Goal: Information Seeking & Learning: Learn about a topic

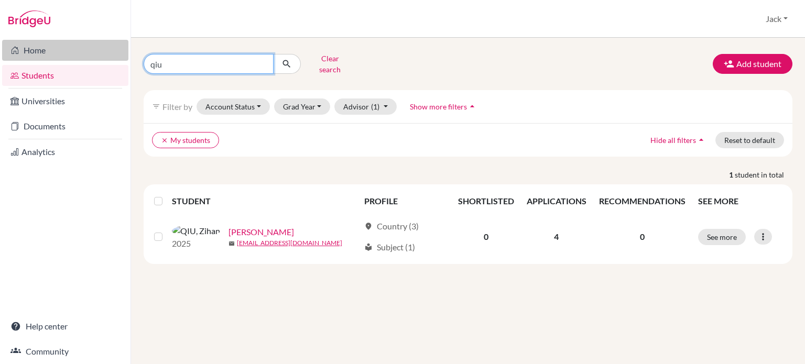
drag, startPoint x: 177, startPoint y: 59, endPoint x: 109, endPoint y: 54, distance: 68.3
click at [109, 54] on div "Home Students Universities Documents Analytics Help center Community Students o…" at bounding box center [402, 182] width 805 height 364
type input "harry"
click button "submit" at bounding box center [287, 64] width 28 height 20
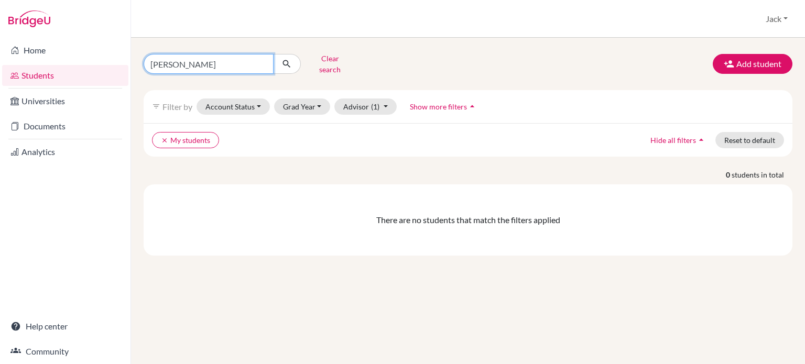
drag, startPoint x: 177, startPoint y: 62, endPoint x: 149, endPoint y: 60, distance: 27.9
click at [149, 60] on input "harry" at bounding box center [209, 64] width 130 height 20
type input "jia"
click at [287, 59] on icon "submit" at bounding box center [286, 64] width 10 height 10
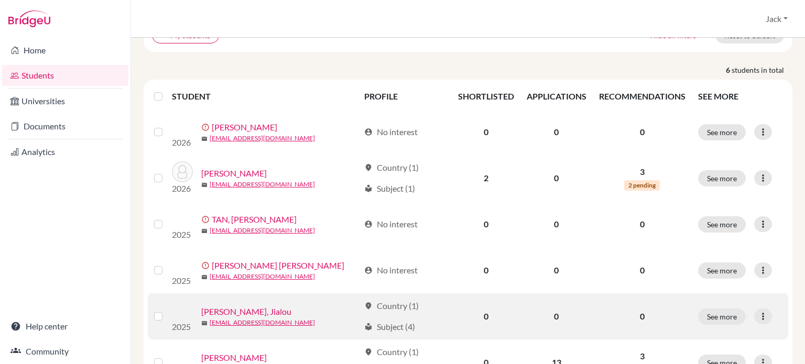
scroll to position [147, 0]
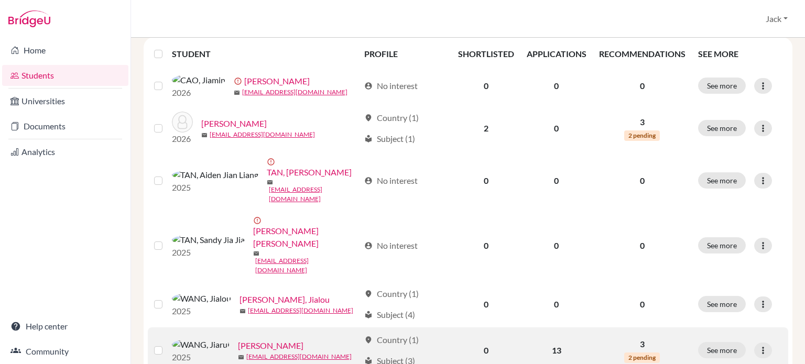
click at [247, 340] on link "WANG, Jiarui" at bounding box center [271, 346] width 66 height 13
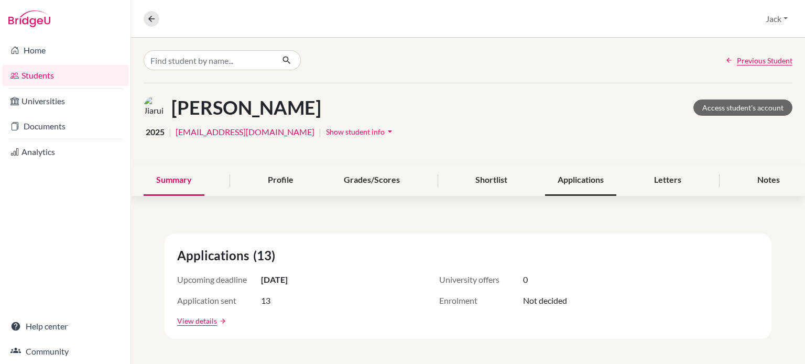
click at [587, 182] on div "Applications" at bounding box center [580, 180] width 71 height 31
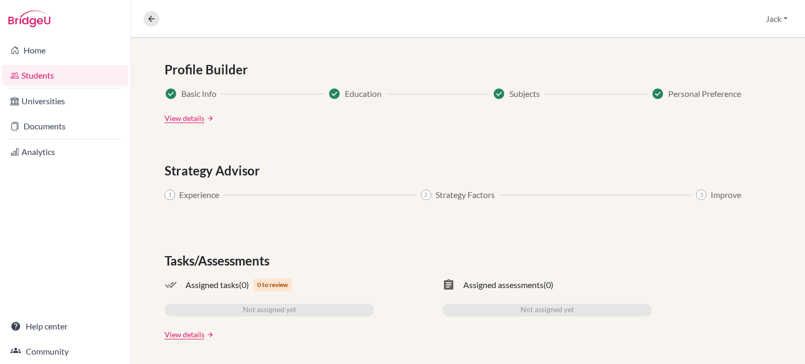
scroll to position [295, 0]
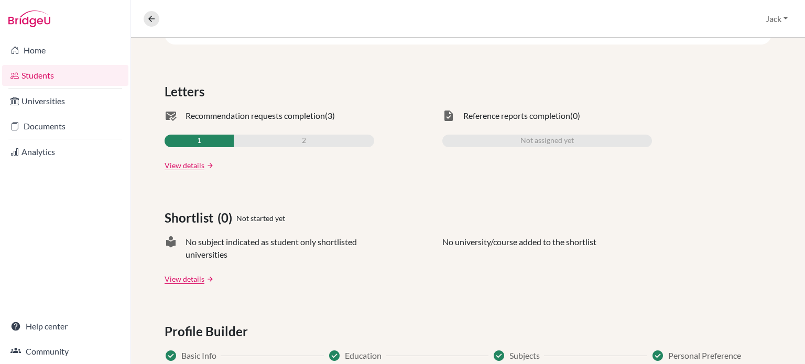
click at [37, 78] on link "Students" at bounding box center [65, 75] width 126 height 21
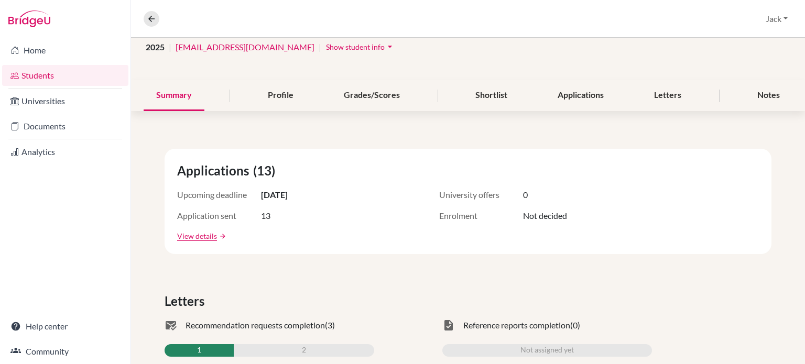
scroll to position [0, 0]
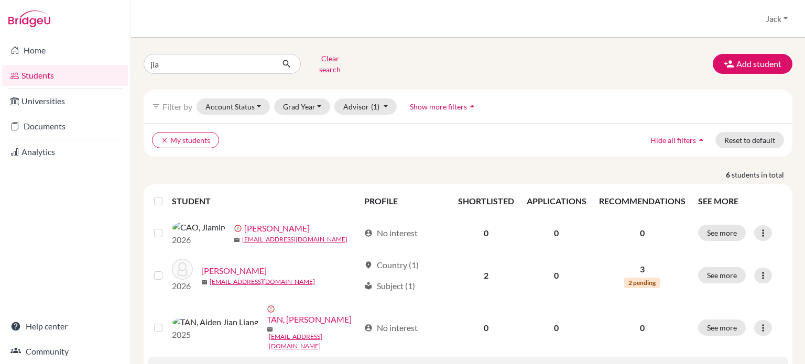
scroll to position [147, 0]
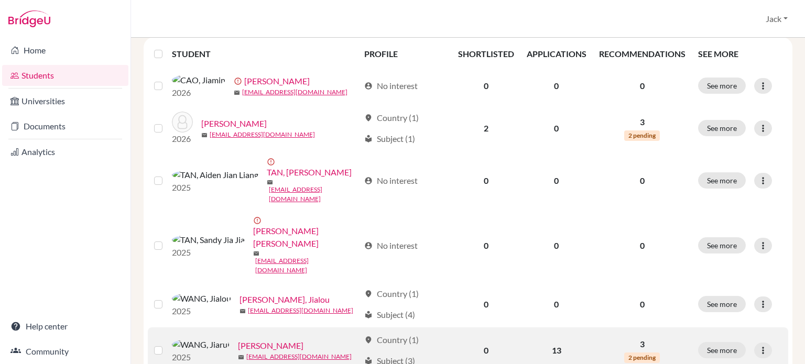
click at [238, 340] on link "[PERSON_NAME]" at bounding box center [271, 346] width 66 height 13
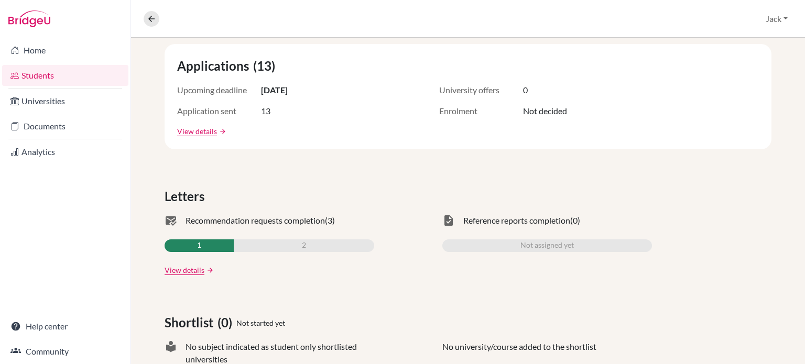
scroll to position [32, 0]
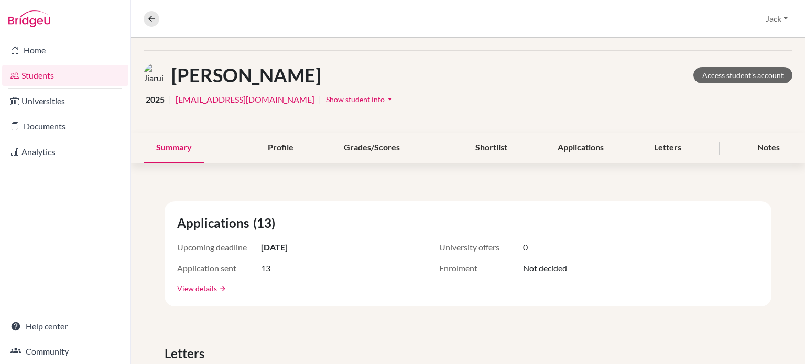
click at [204, 287] on link "View details" at bounding box center [197, 288] width 40 height 11
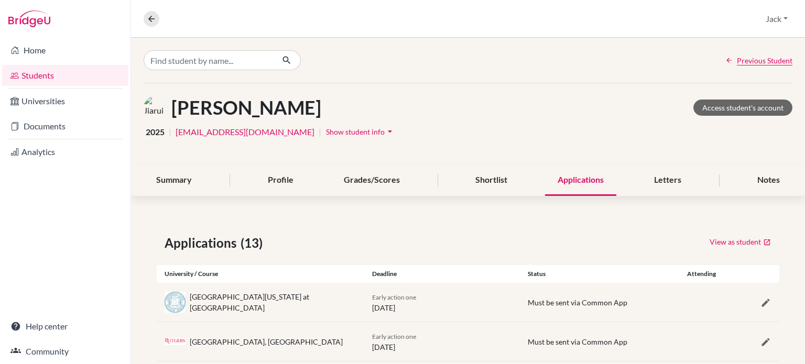
scroll to position [157, 0]
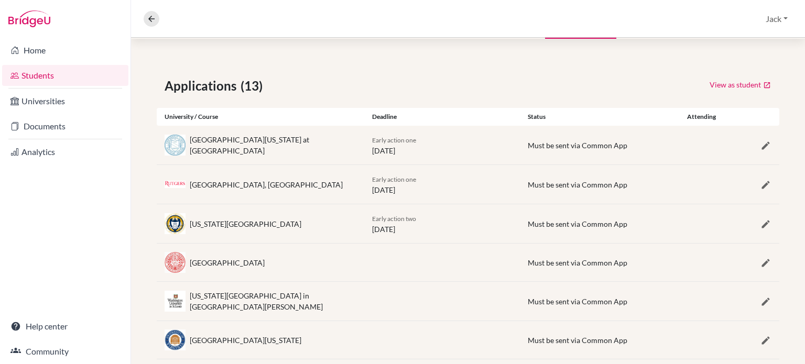
click at [438, 199] on div "Rutgers University, New Brunswick Early action one 01 November 2025 Must be sen…" at bounding box center [468, 184] width 623 height 39
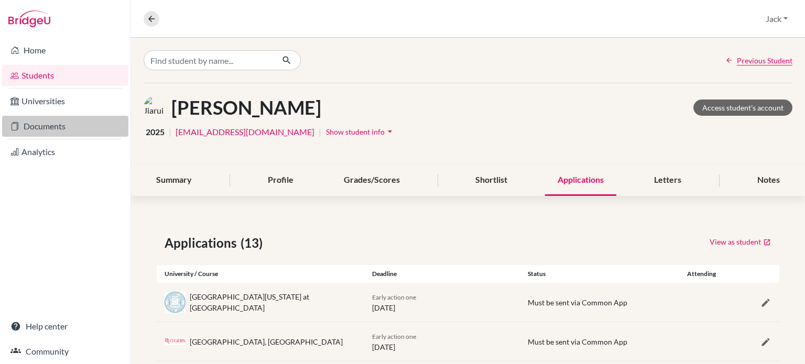
click at [37, 126] on link "Documents" at bounding box center [65, 126] width 126 height 21
